Goal: Navigation & Orientation: Find specific page/section

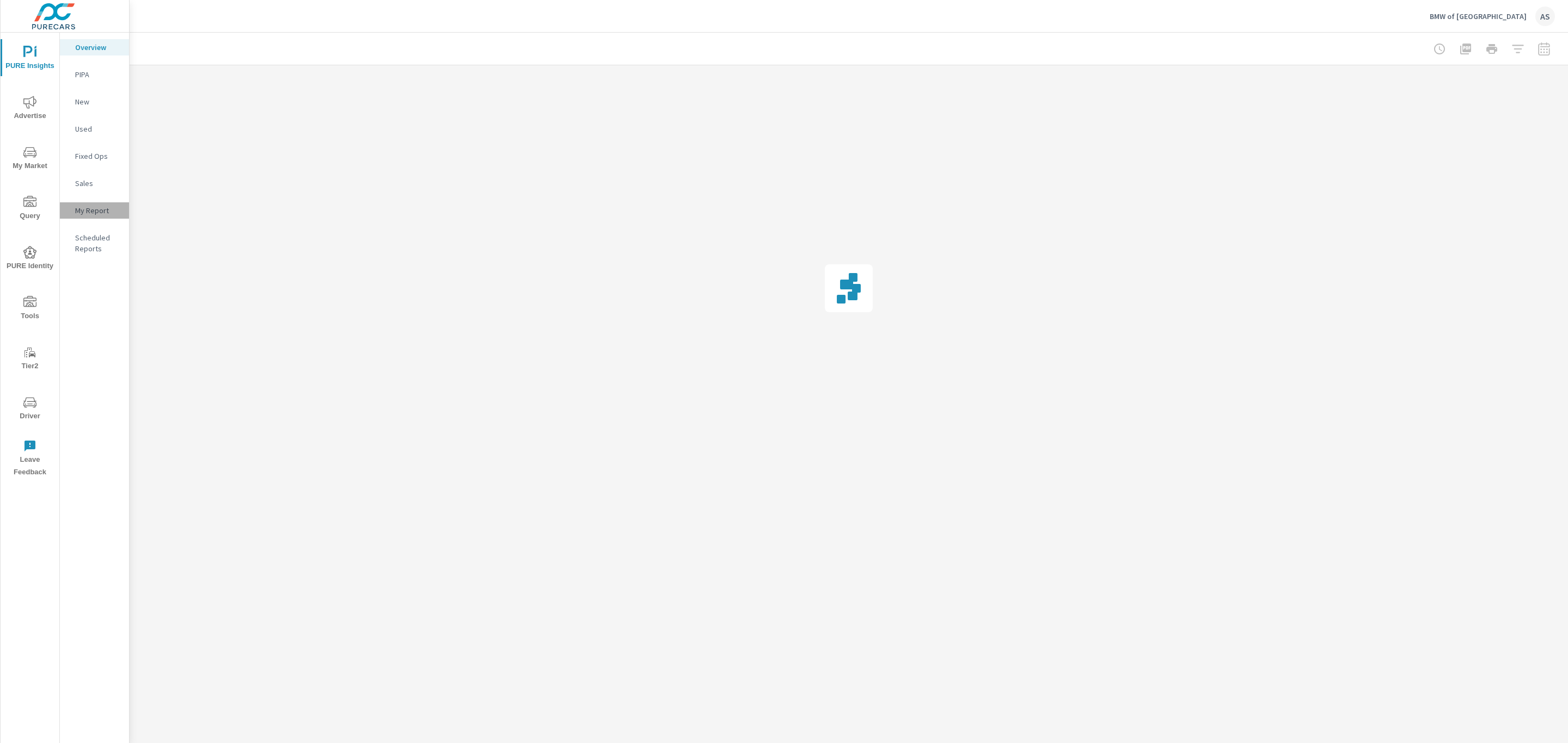
click at [102, 205] on p "My Report" at bounding box center [97, 210] width 45 height 11
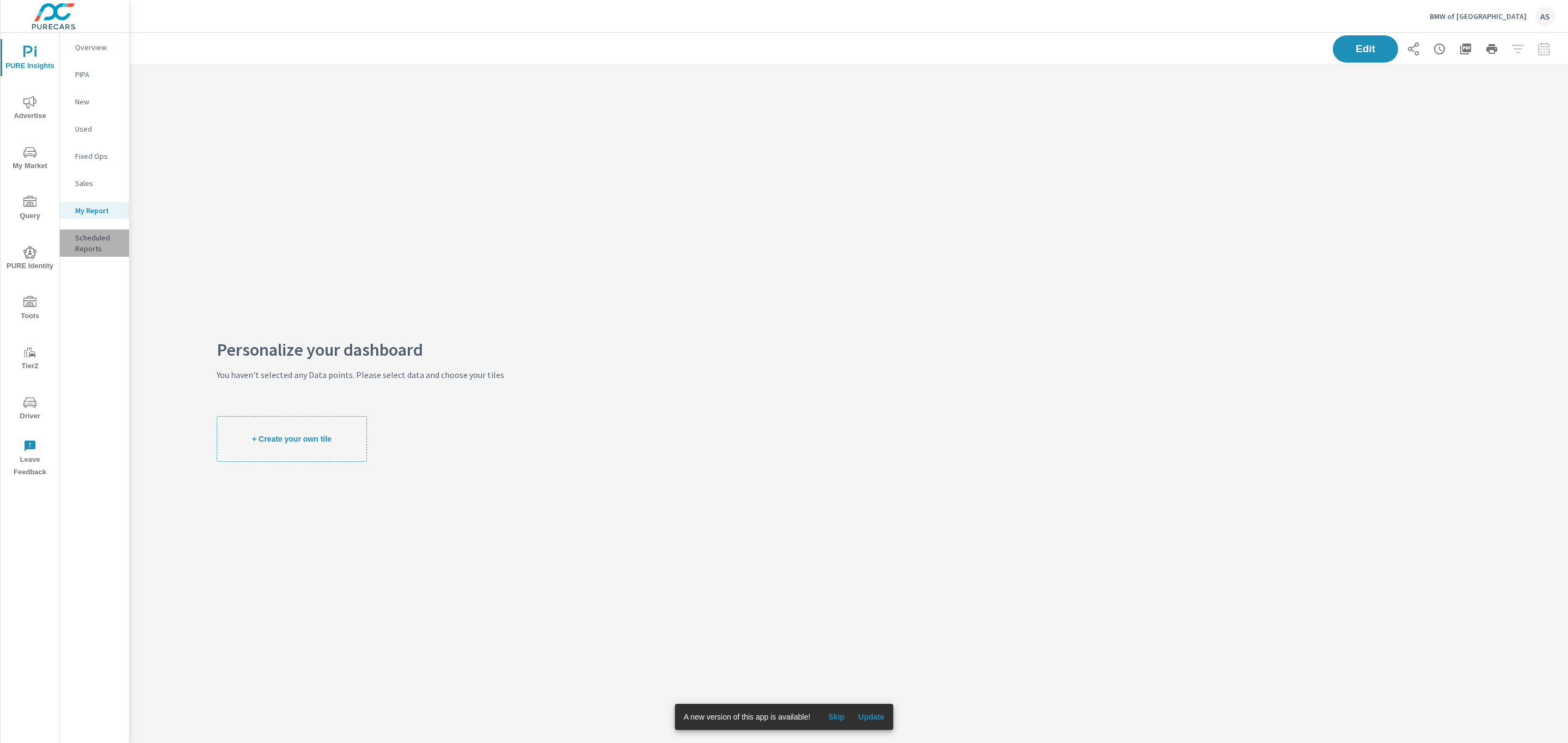
click at [92, 246] on p "Scheduled Reports" at bounding box center [97, 243] width 45 height 22
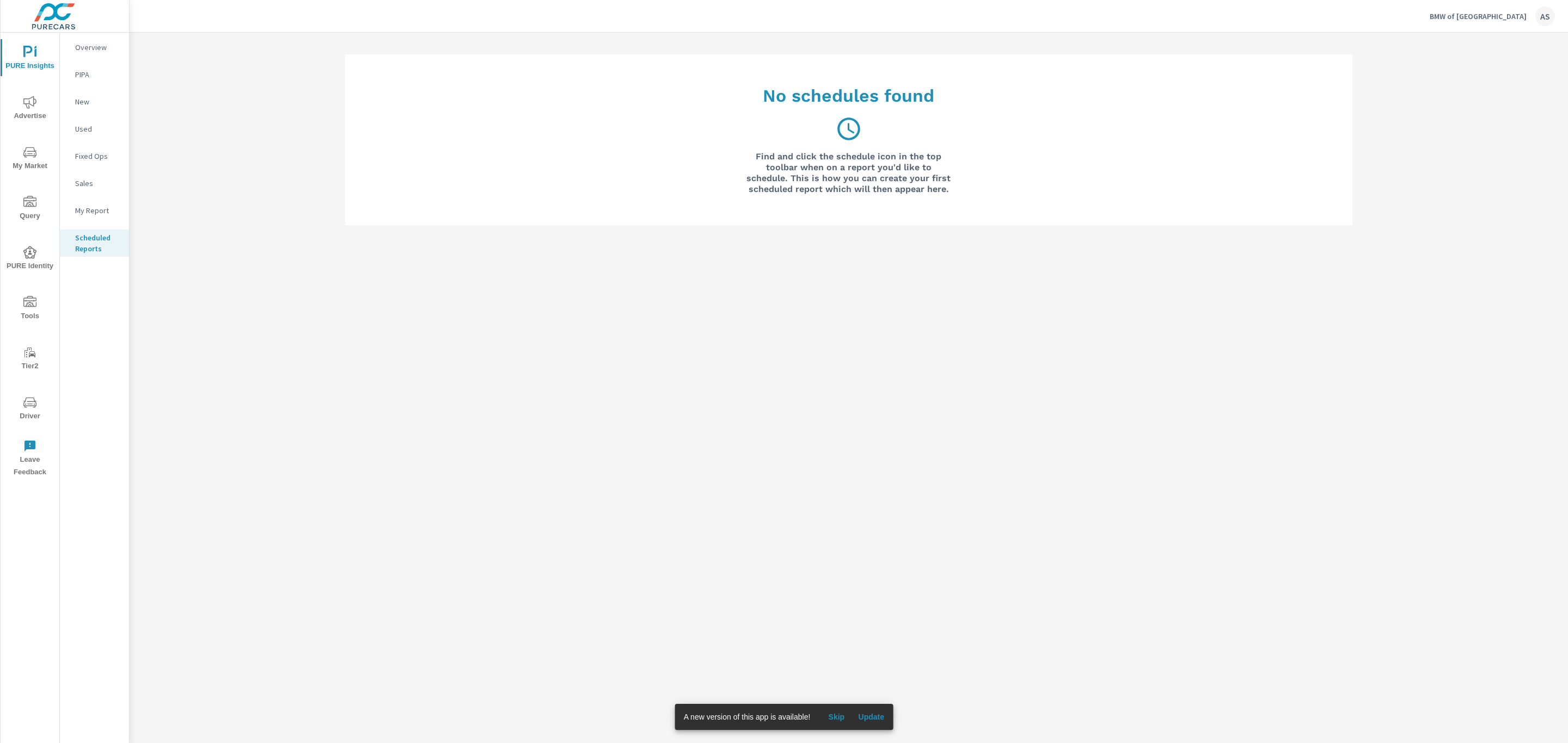
click at [87, 39] on div "Overview" at bounding box center [95, 46] width 69 height 16
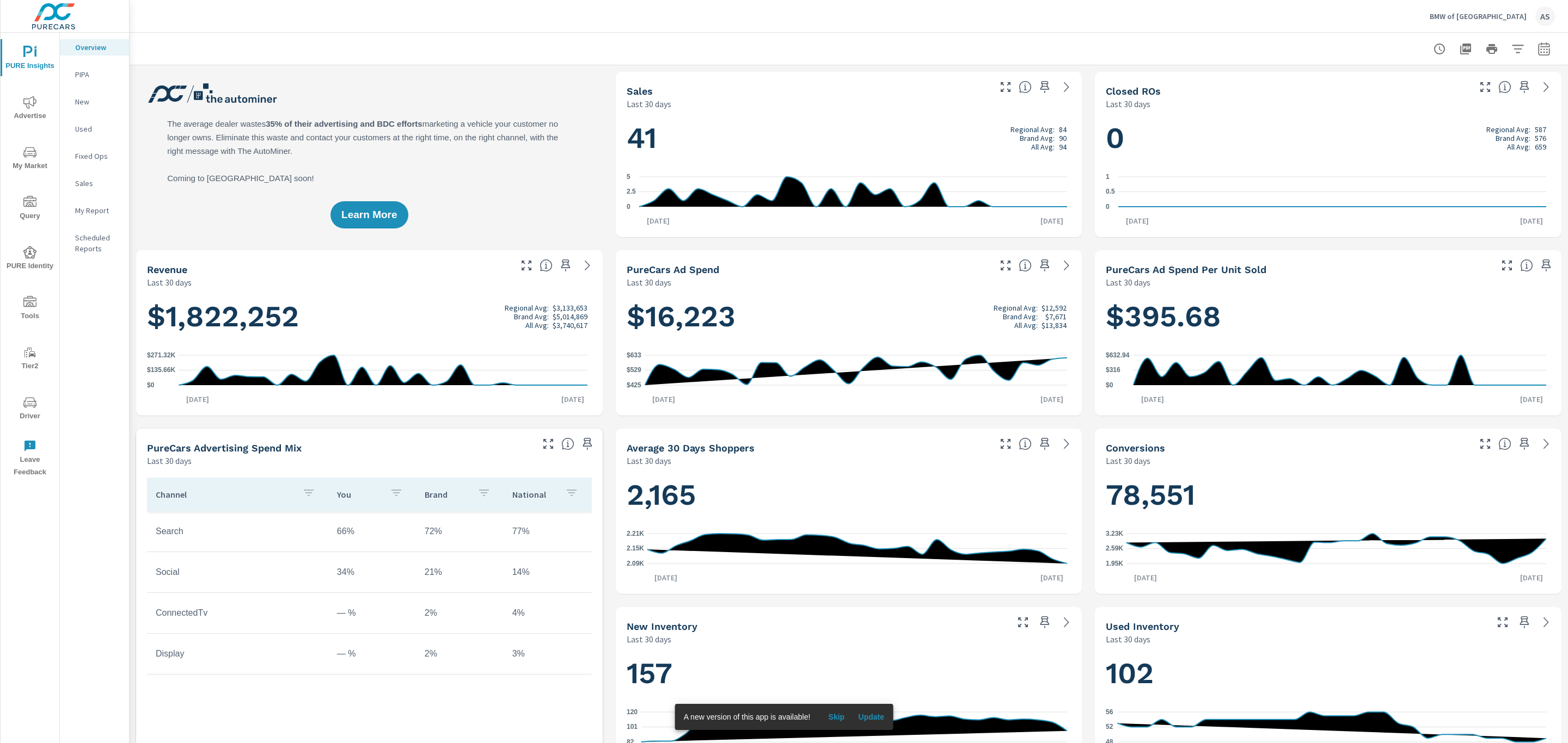
scroll to position [408, 0]
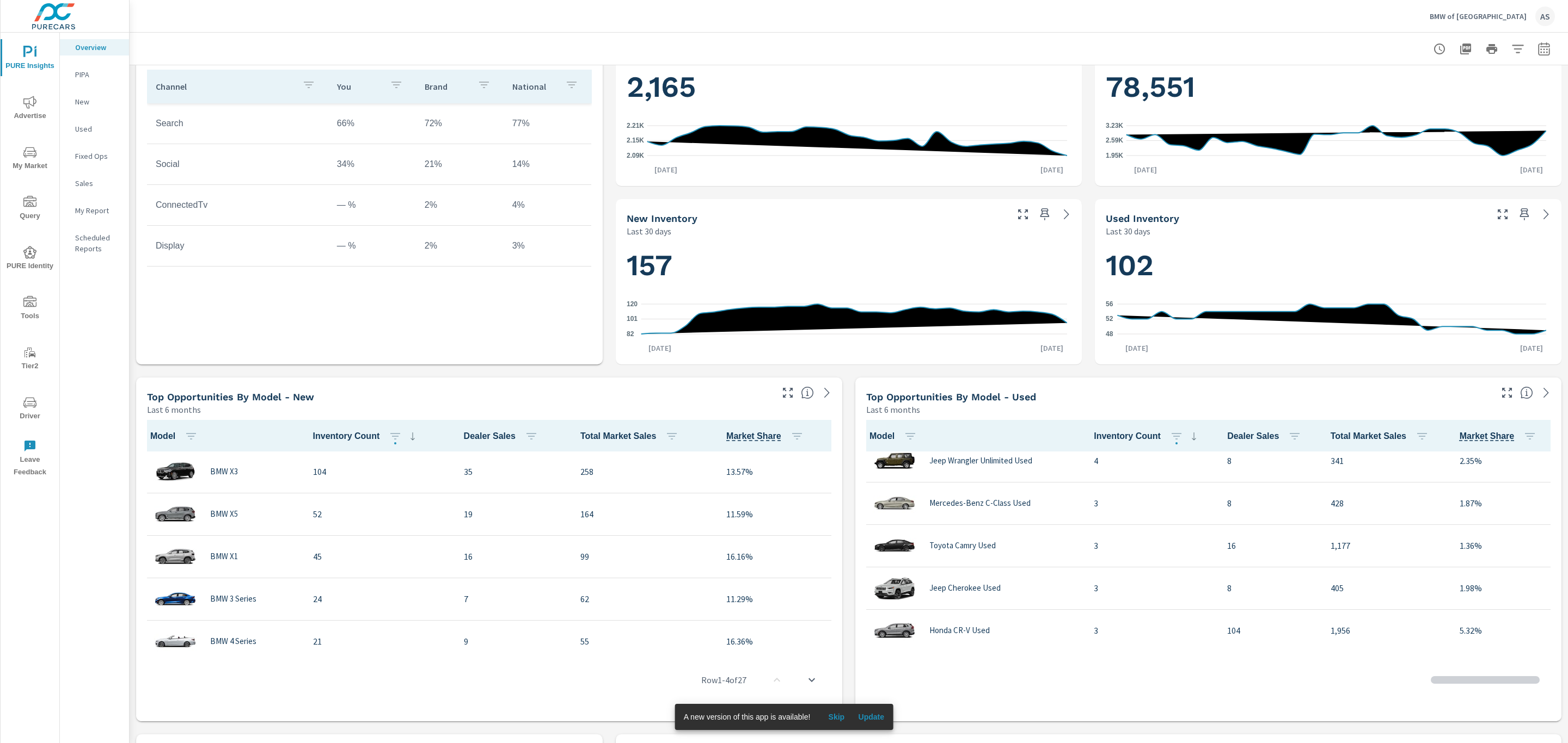
scroll to position [897, 0]
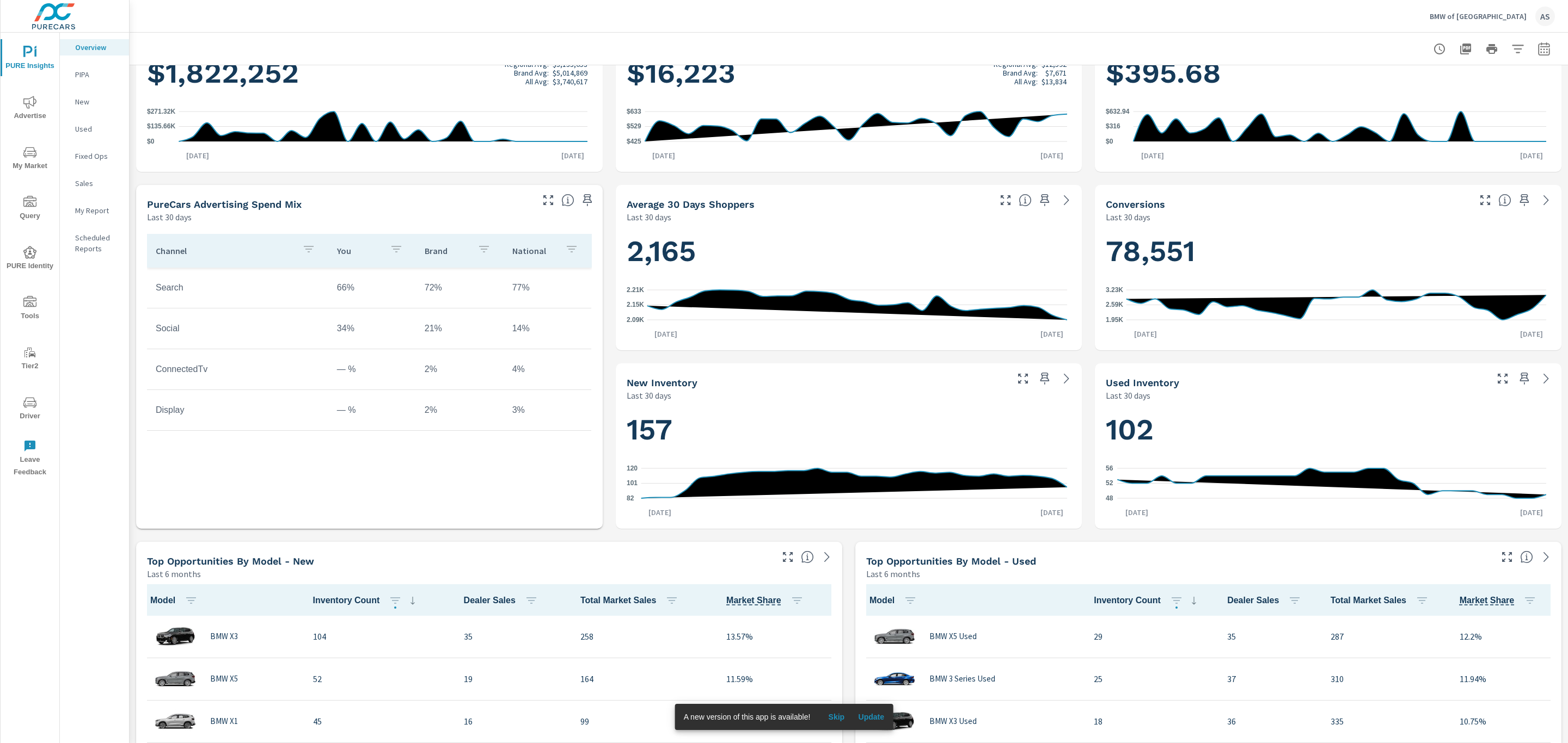
scroll to position [245, 0]
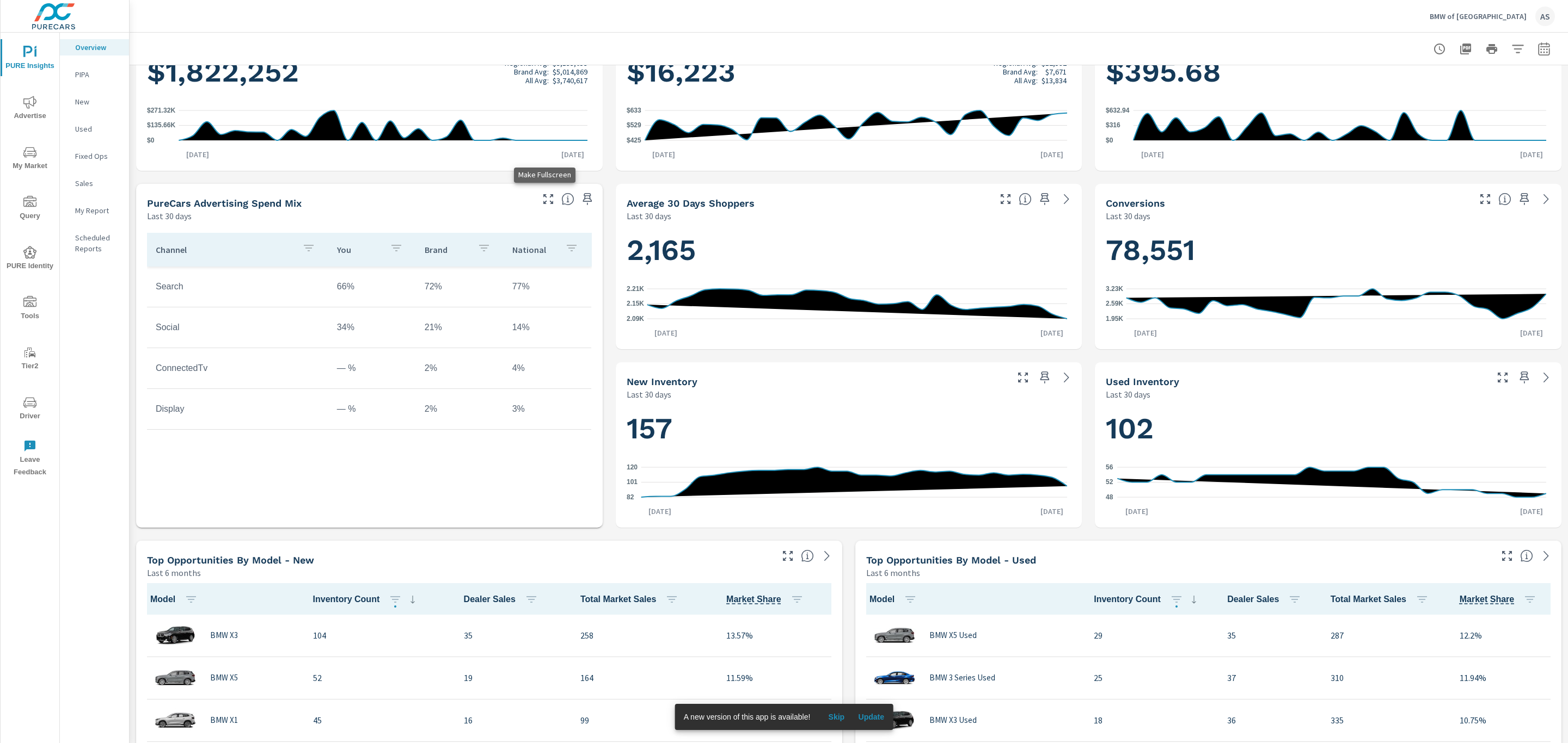
click at [547, 199] on icon "button" at bounding box center [547, 198] width 13 height 13
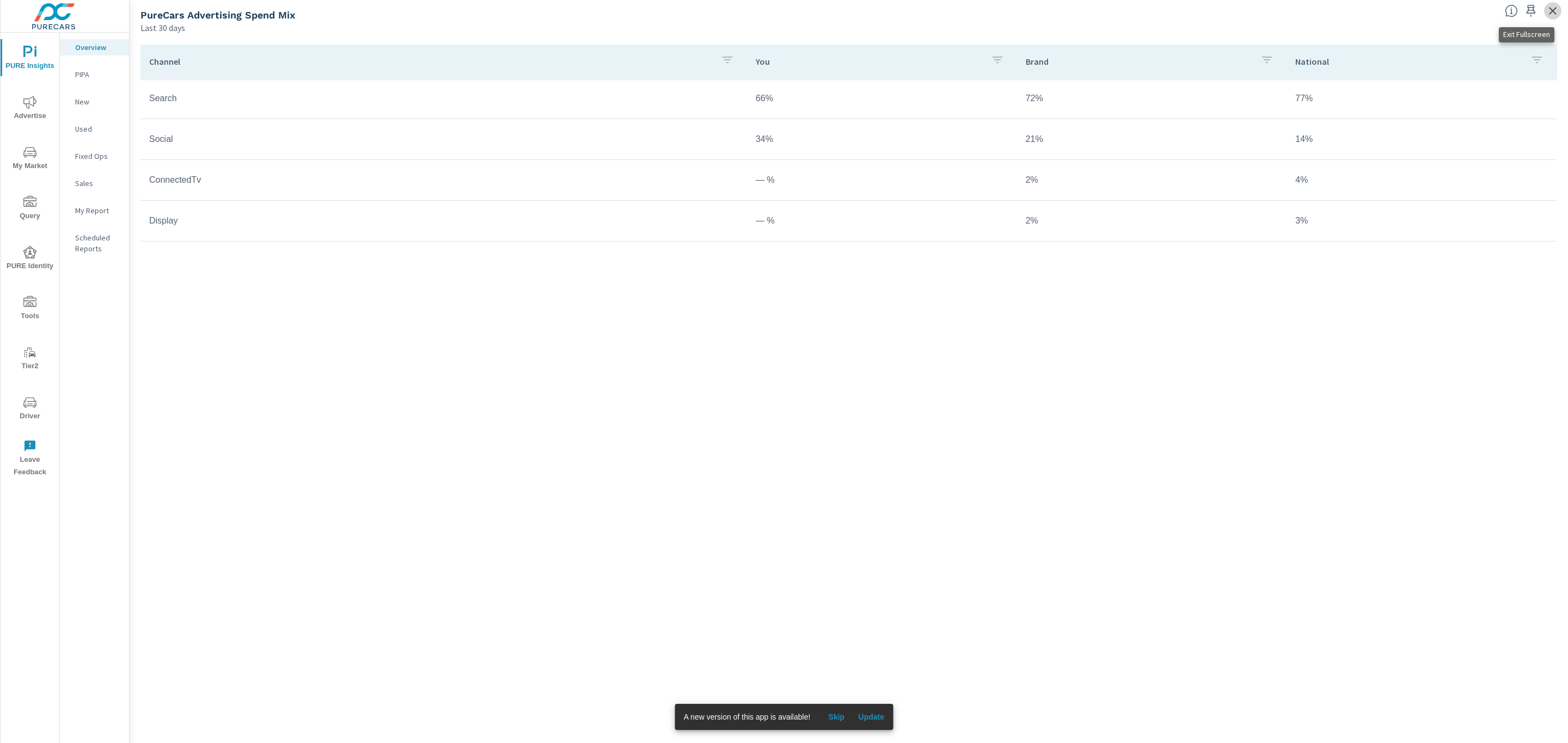
click at [1549, 14] on icon "button" at bounding box center [1552, 10] width 13 height 13
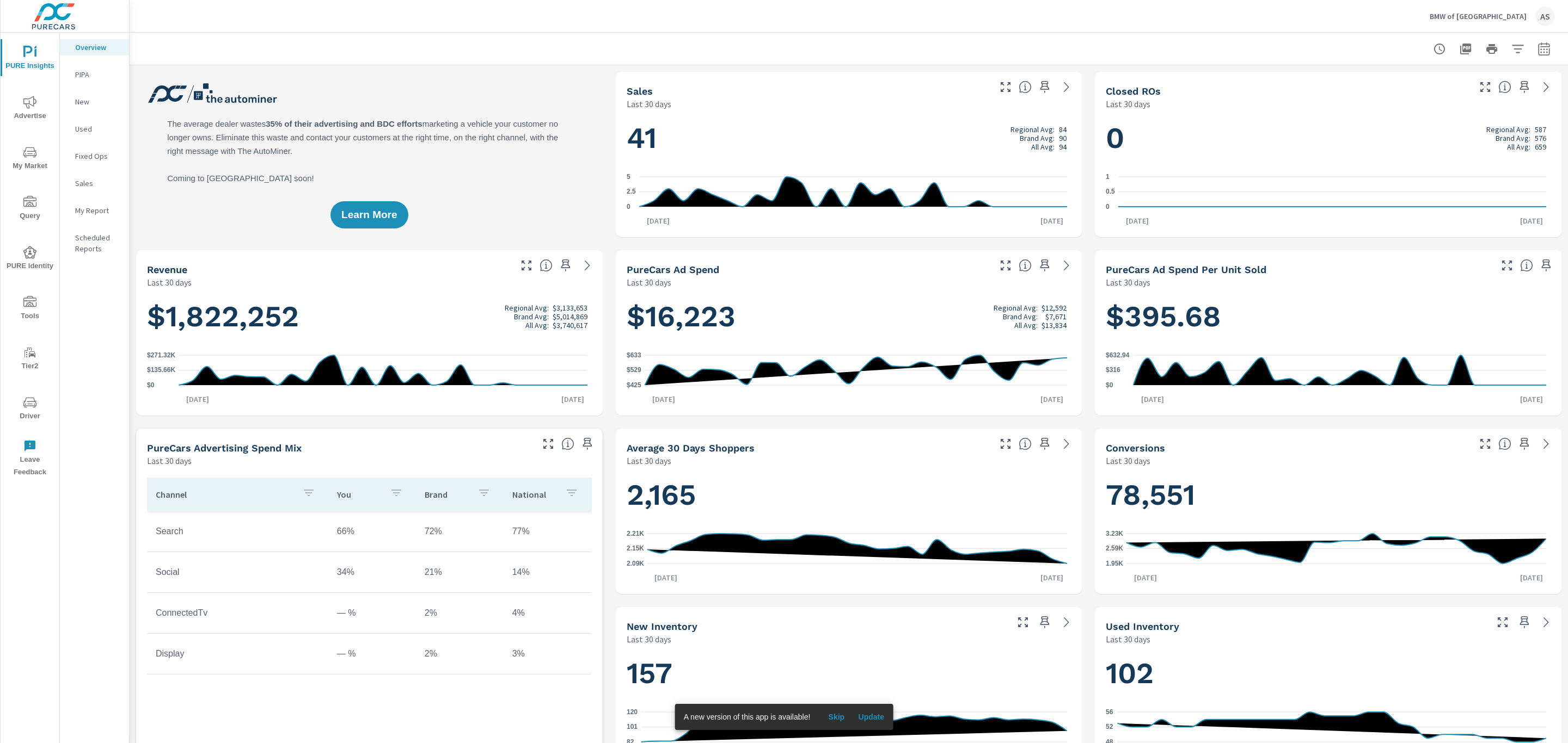
scroll to position [1, 0]
click at [95, 69] on p "PIPA" at bounding box center [97, 74] width 45 height 11
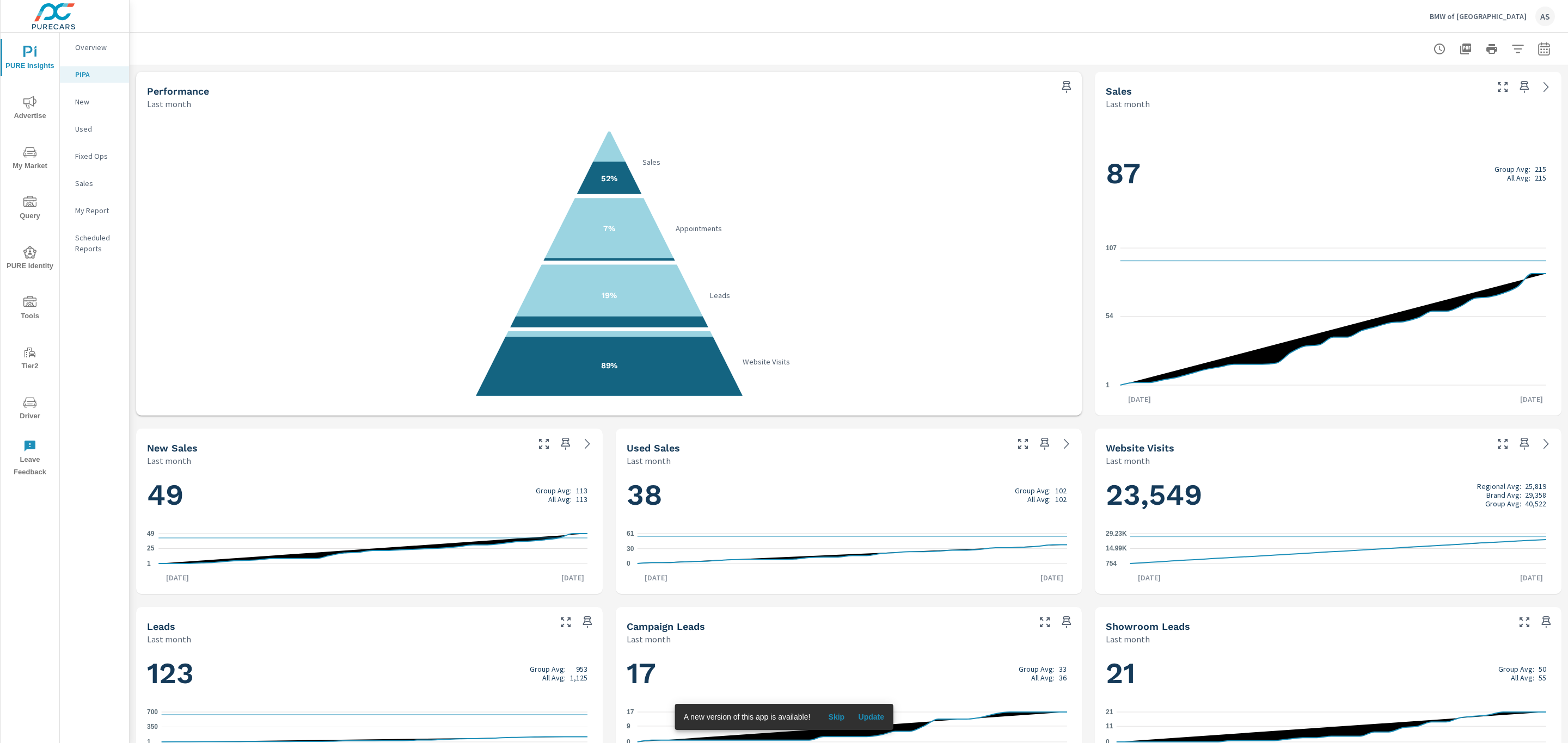
click at [85, 40] on div "Overview" at bounding box center [95, 46] width 69 height 16
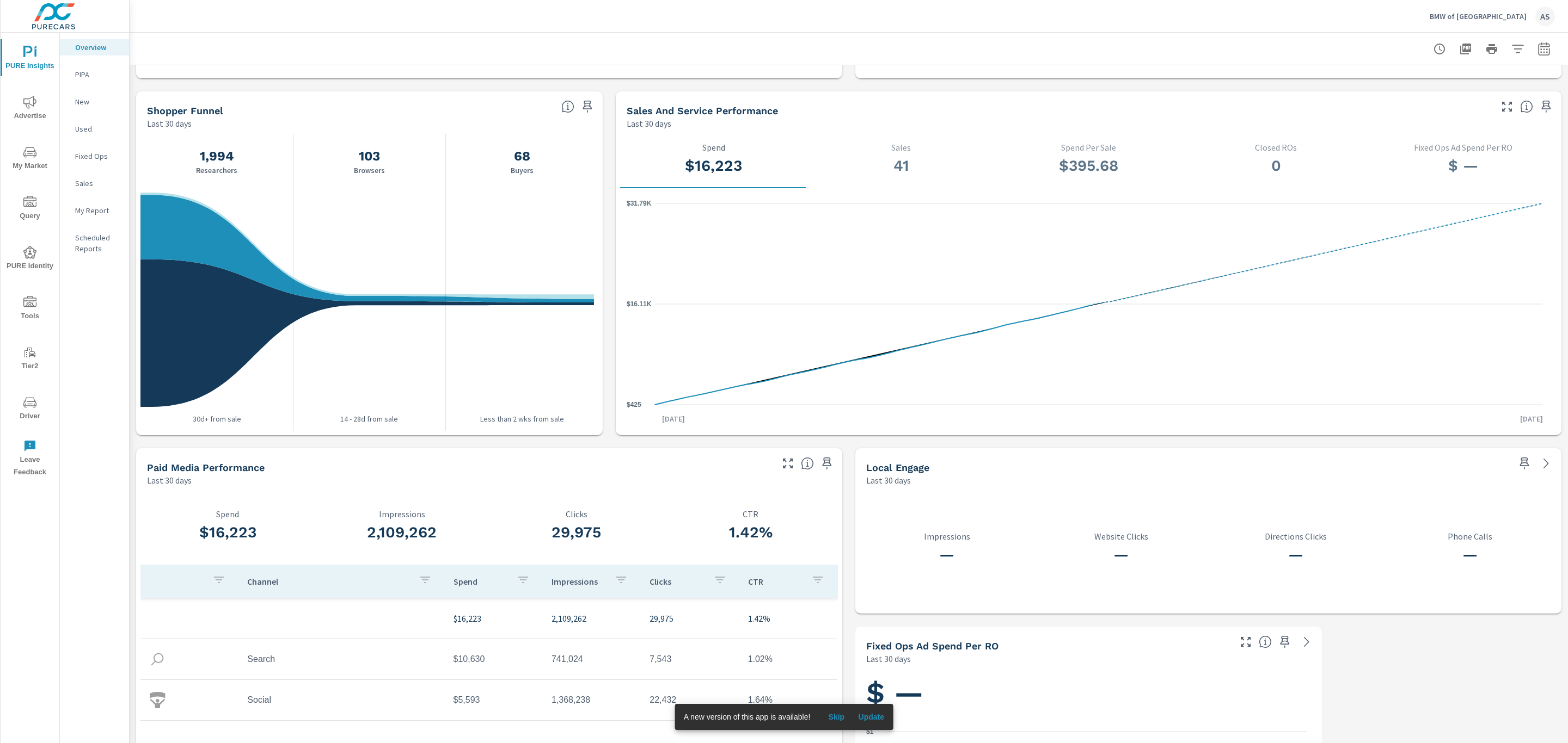
scroll to position [1025, 0]
